Goal: Browse casually

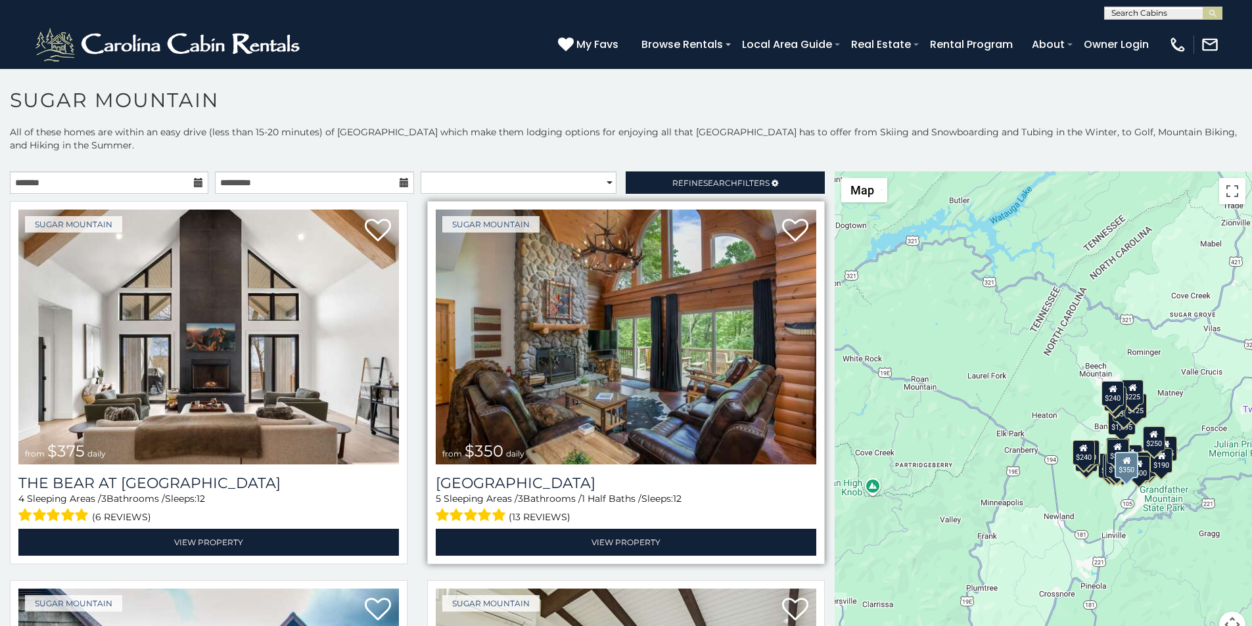
scroll to position [55, 0]
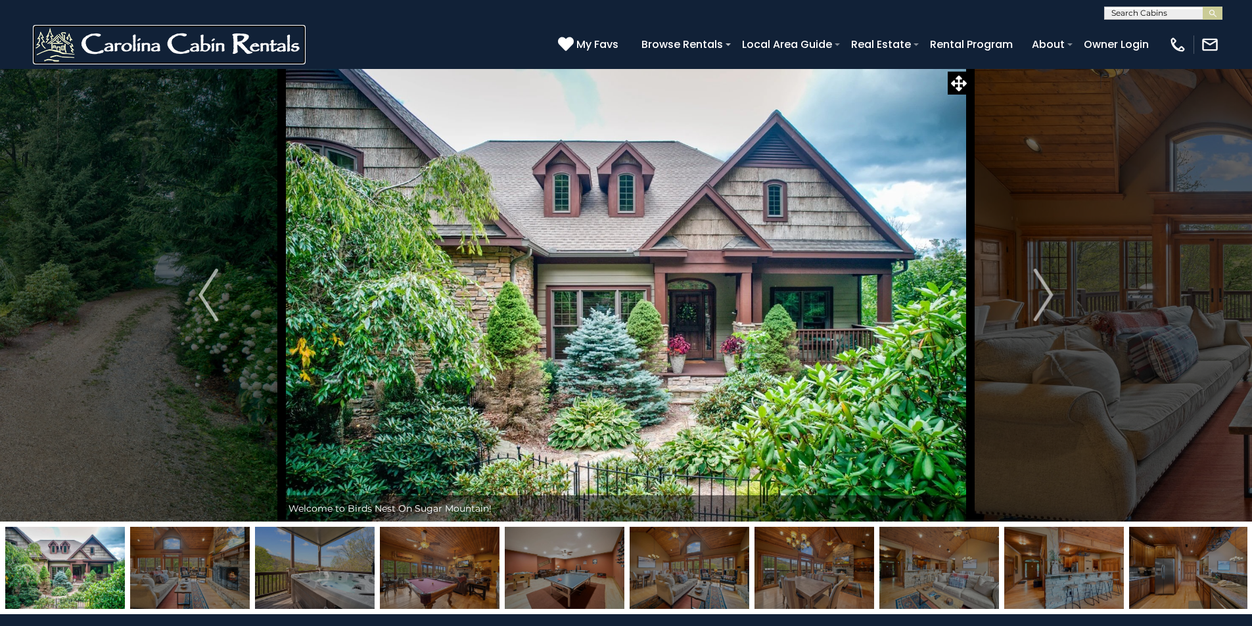
click at [57, 36] on img at bounding box center [169, 44] width 273 height 39
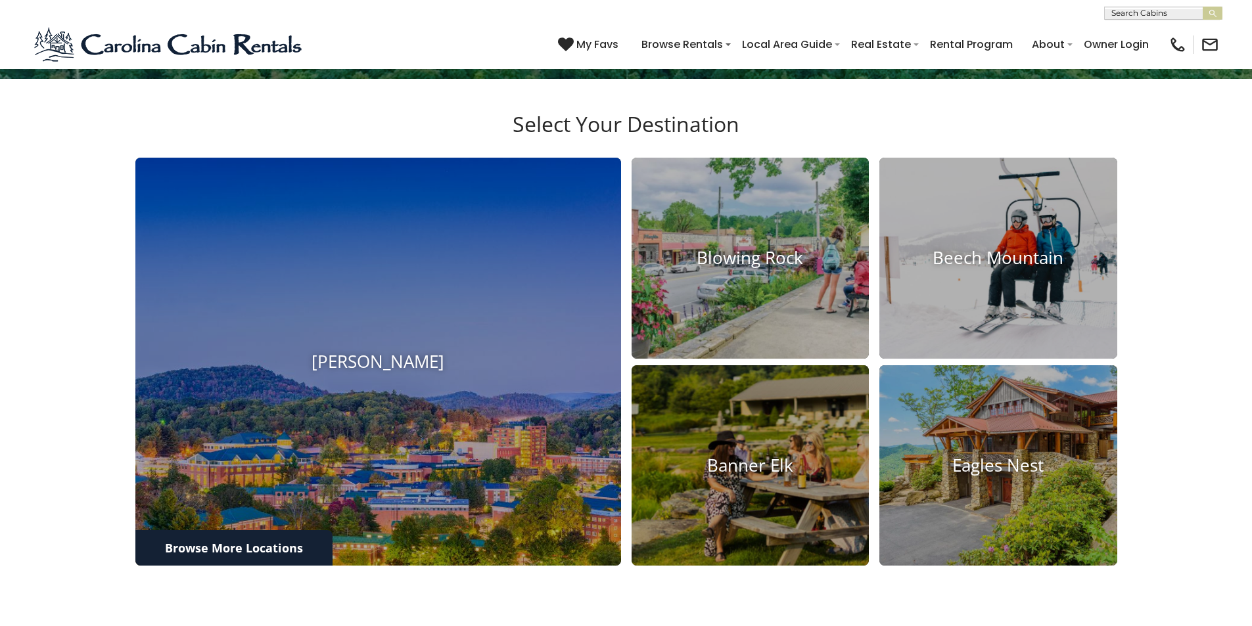
scroll to position [1341, 0]
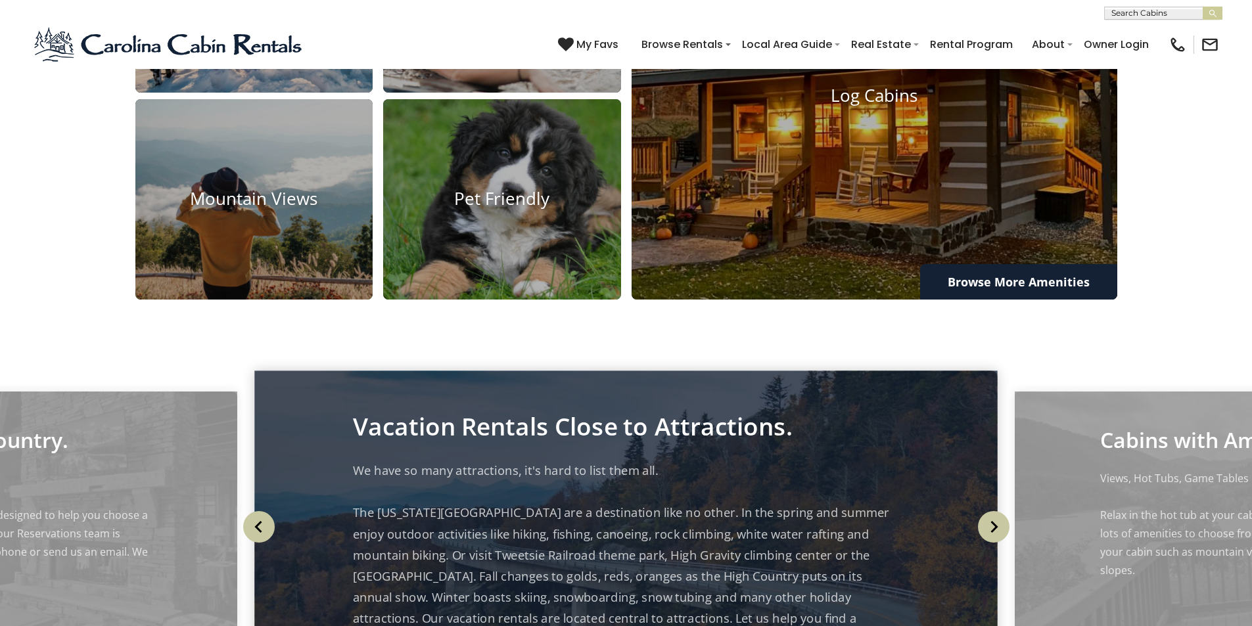
click at [655, 460] on div "We have so many attractions, it's hard to list them all. The [US_STATE][GEOGRAP…" at bounding box center [626, 548] width 546 height 177
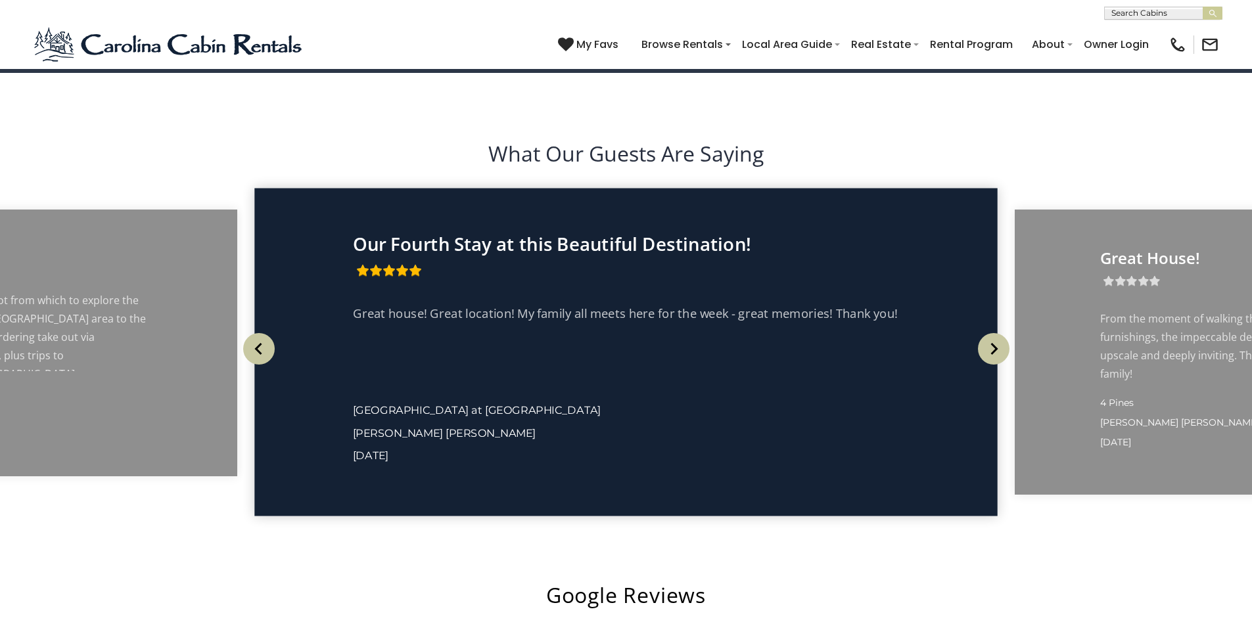
scroll to position [2464, 0]
